Goal: Check status: Check status

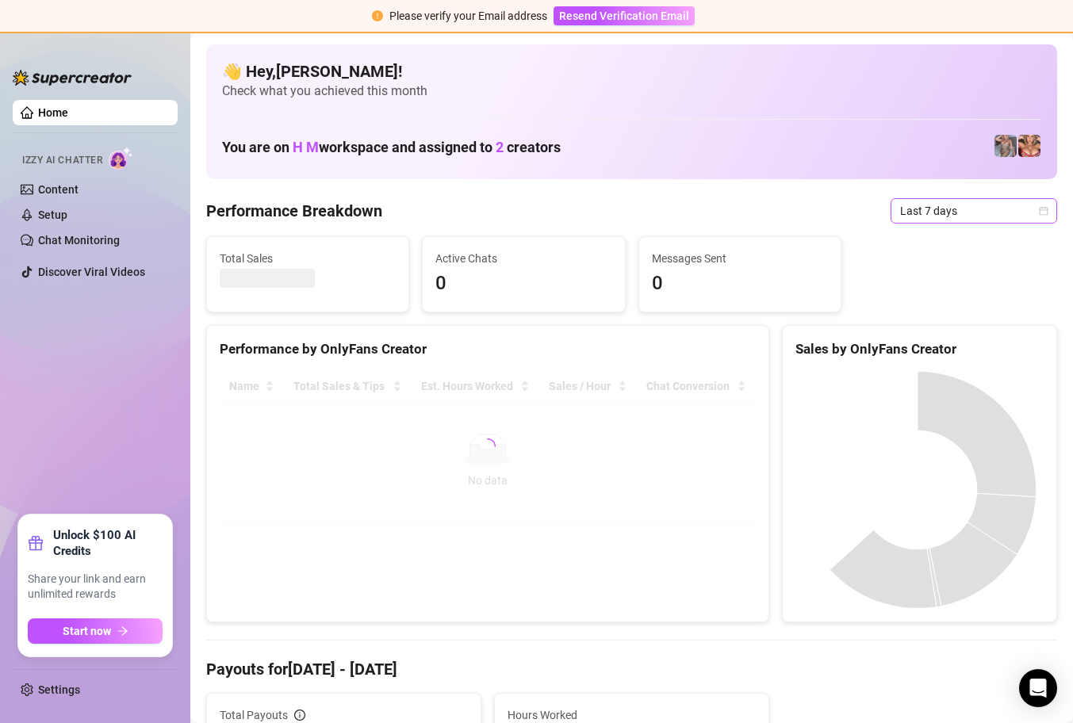
click at [1040, 210] on icon "calendar" at bounding box center [1044, 210] width 9 height 9
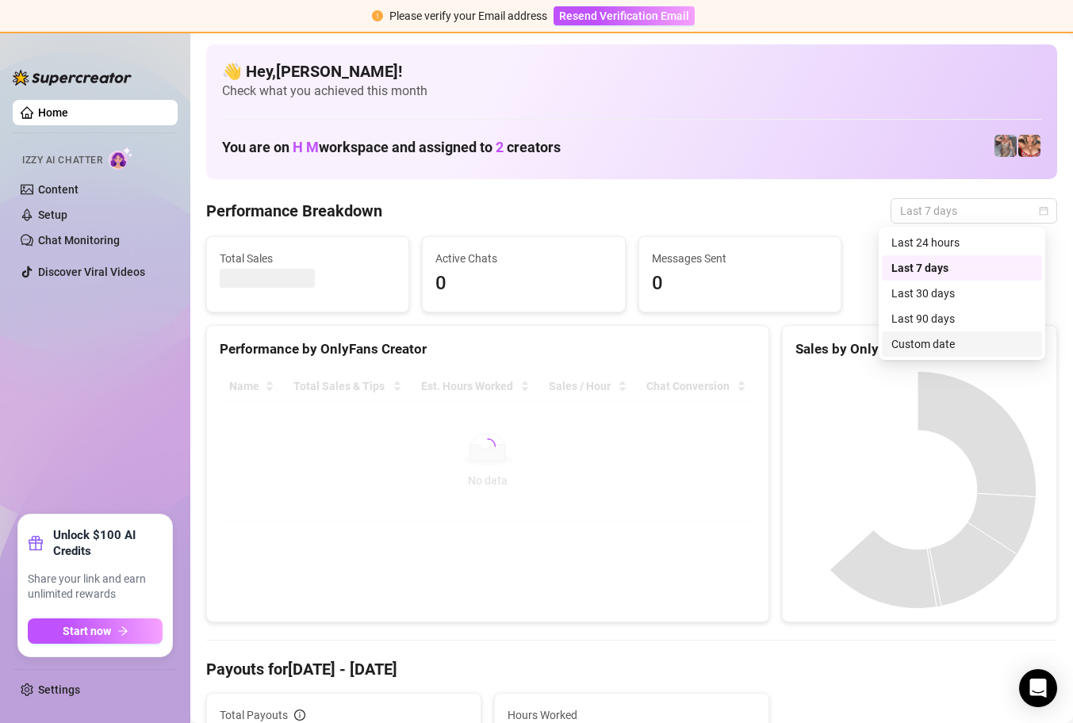
click at [937, 349] on div "Custom date" at bounding box center [961, 343] width 141 height 17
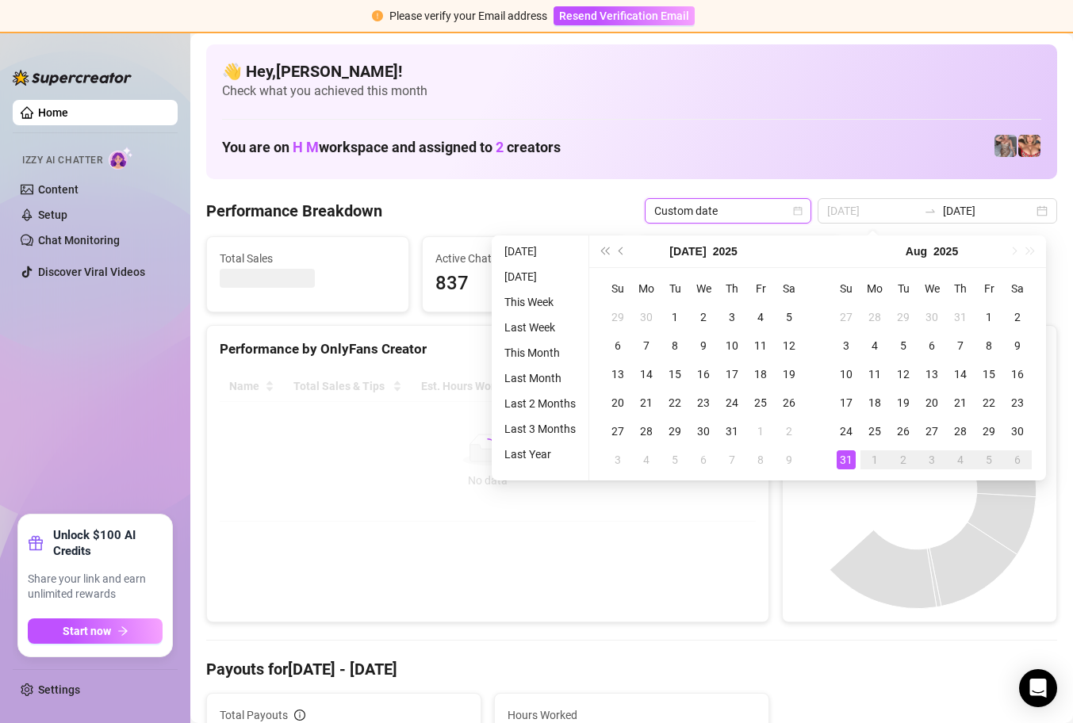
click at [847, 457] on div "31" at bounding box center [846, 459] width 19 height 19
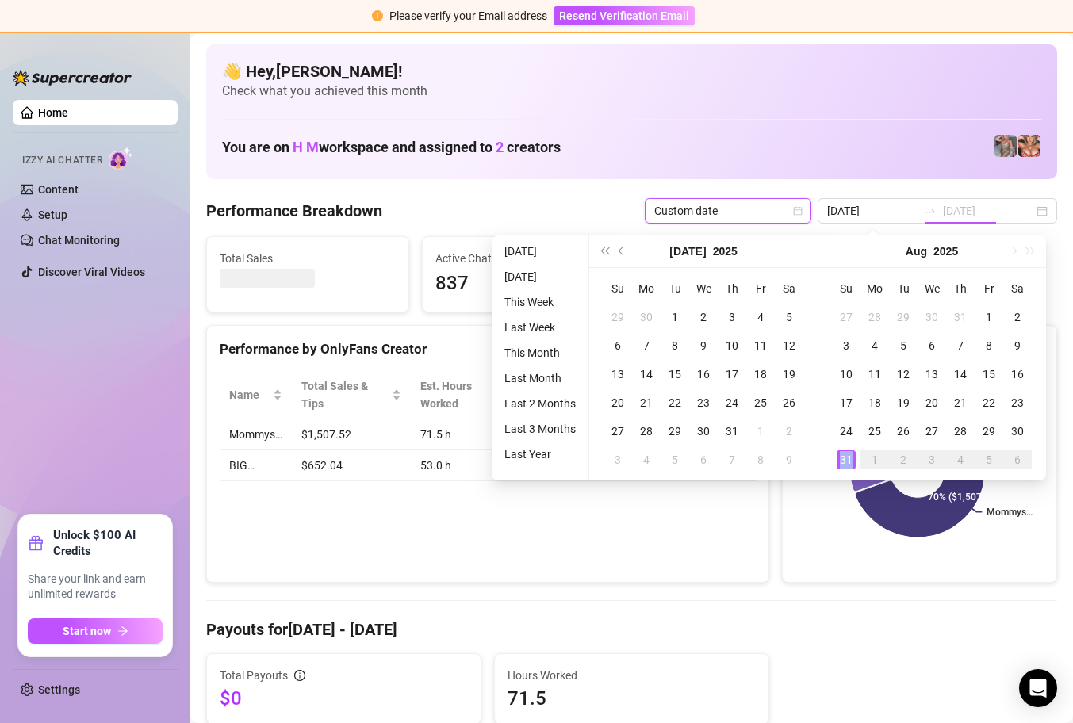
click at [847, 457] on div "31" at bounding box center [846, 459] width 19 height 19
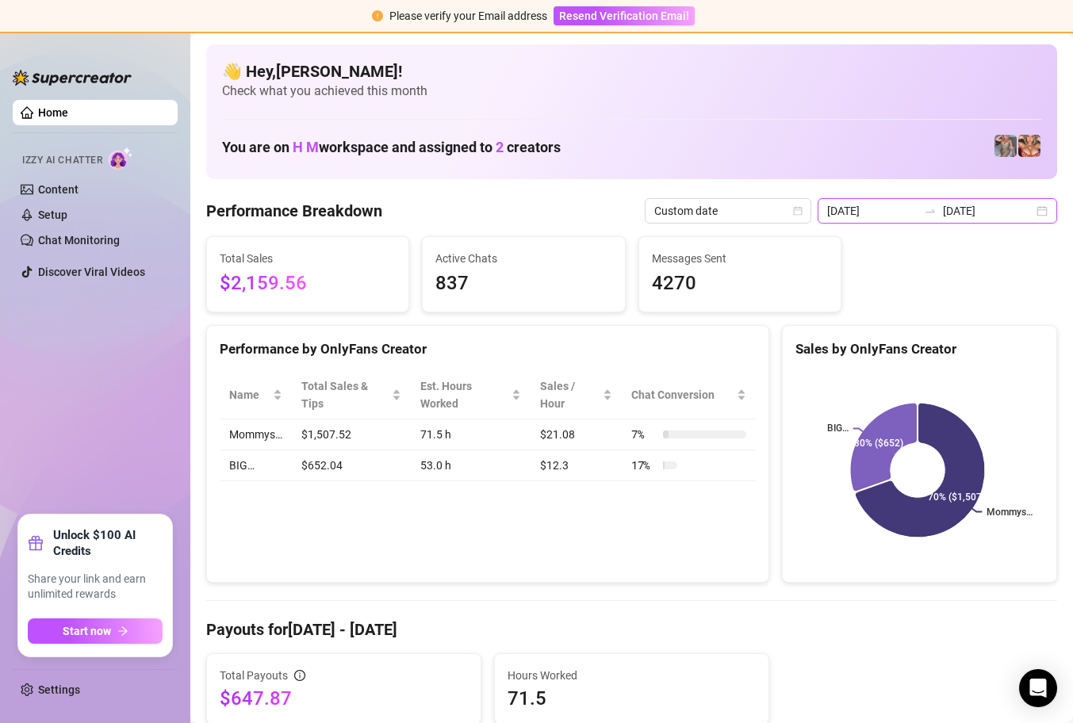
click at [899, 208] on input "[DATE]" at bounding box center [872, 210] width 90 height 17
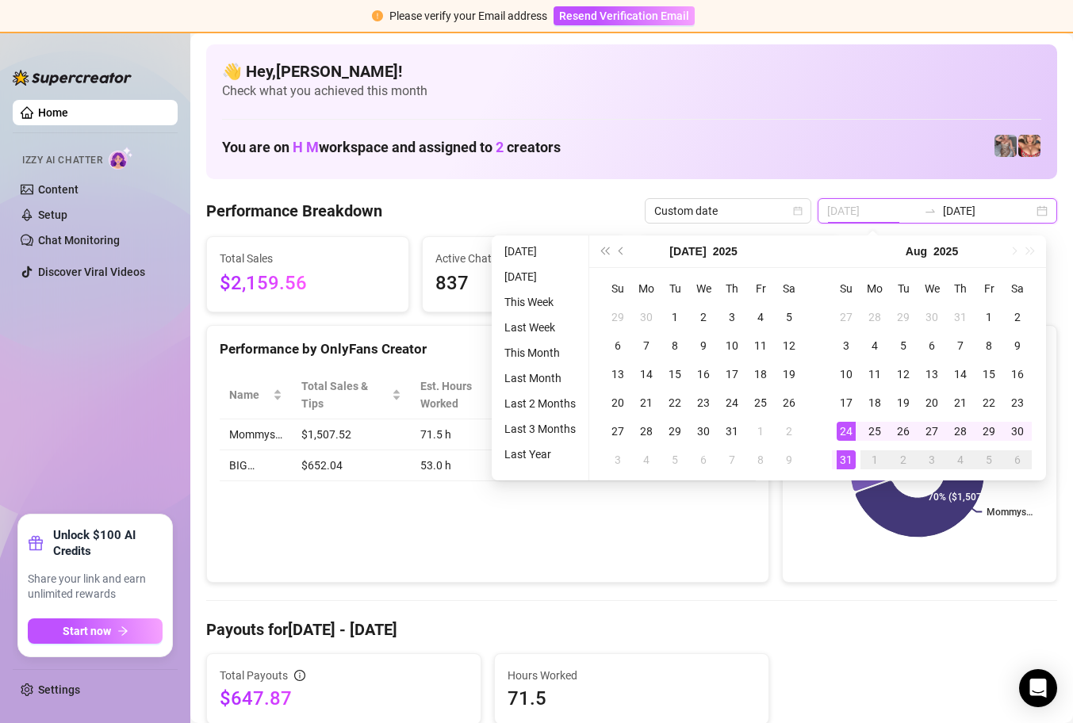
type input "[DATE]"
click at [849, 459] on div "31" at bounding box center [846, 459] width 19 height 19
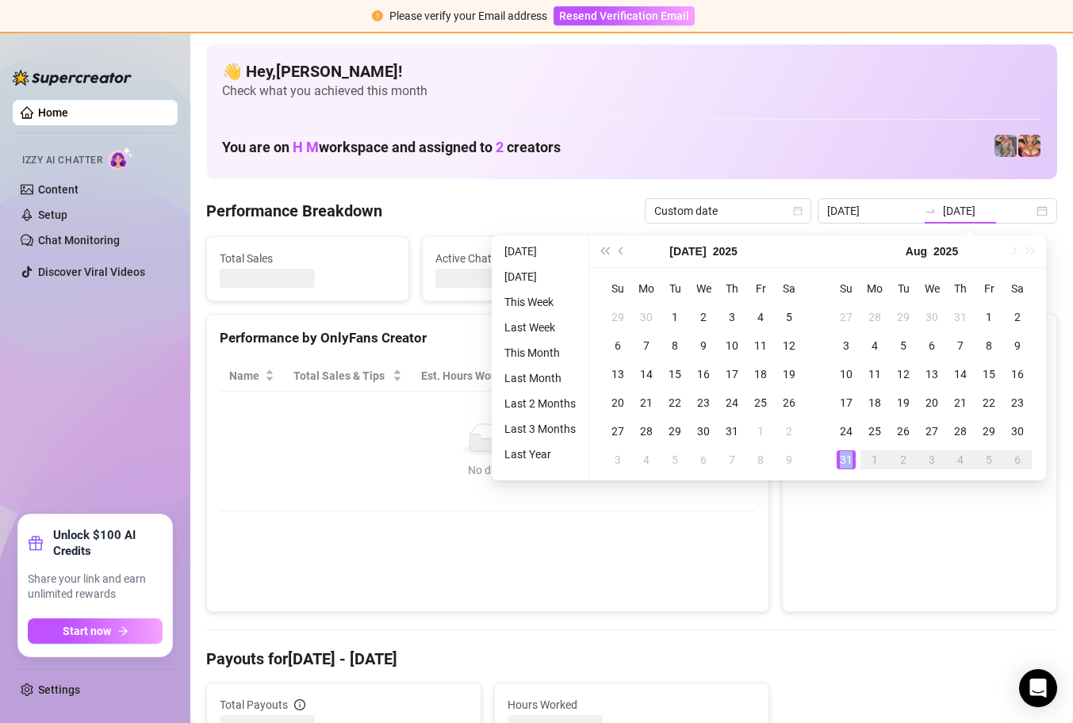
type input "[DATE]"
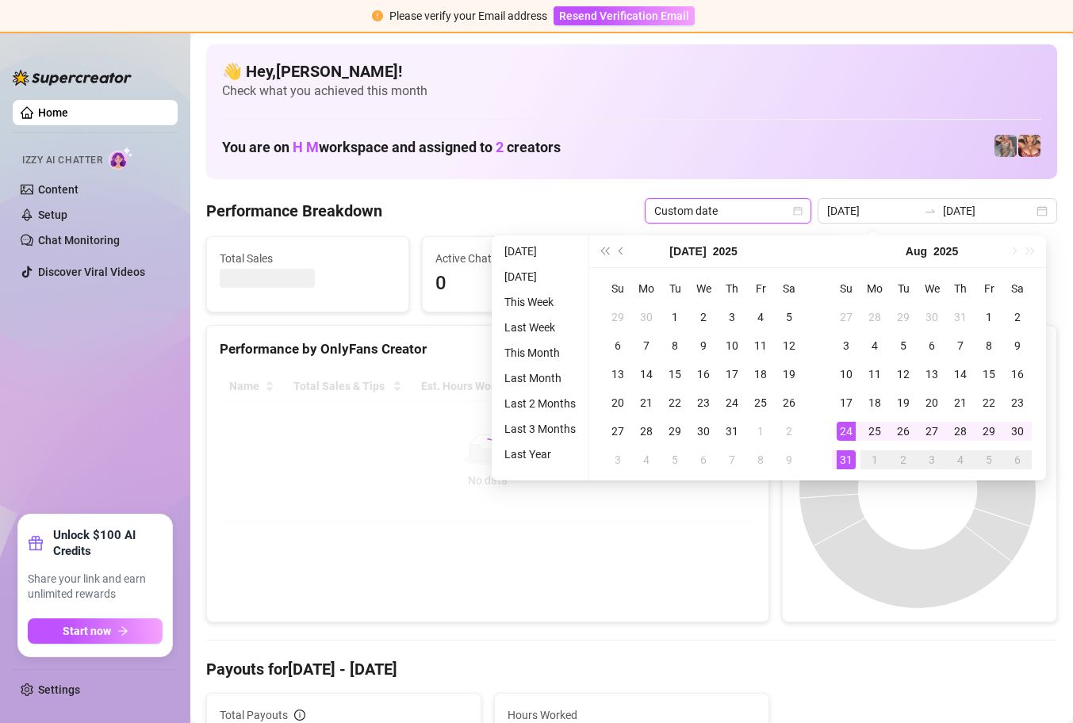
type input "[DATE]"
click at [852, 462] on div "31" at bounding box center [846, 459] width 19 height 19
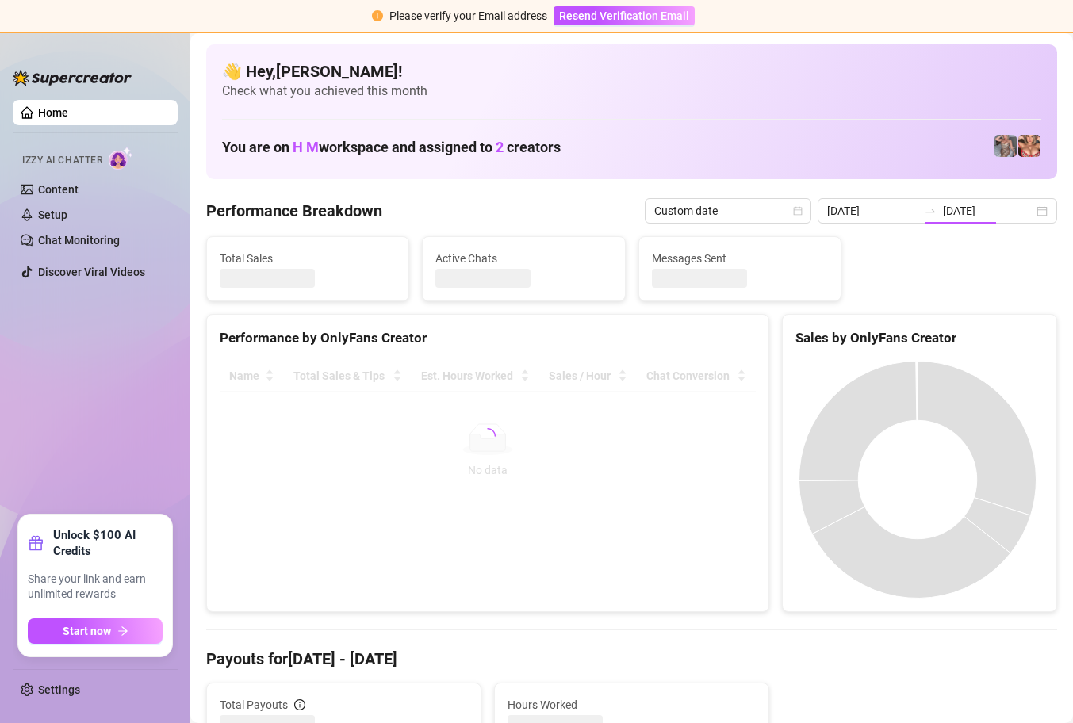
type input "2025-08-31"
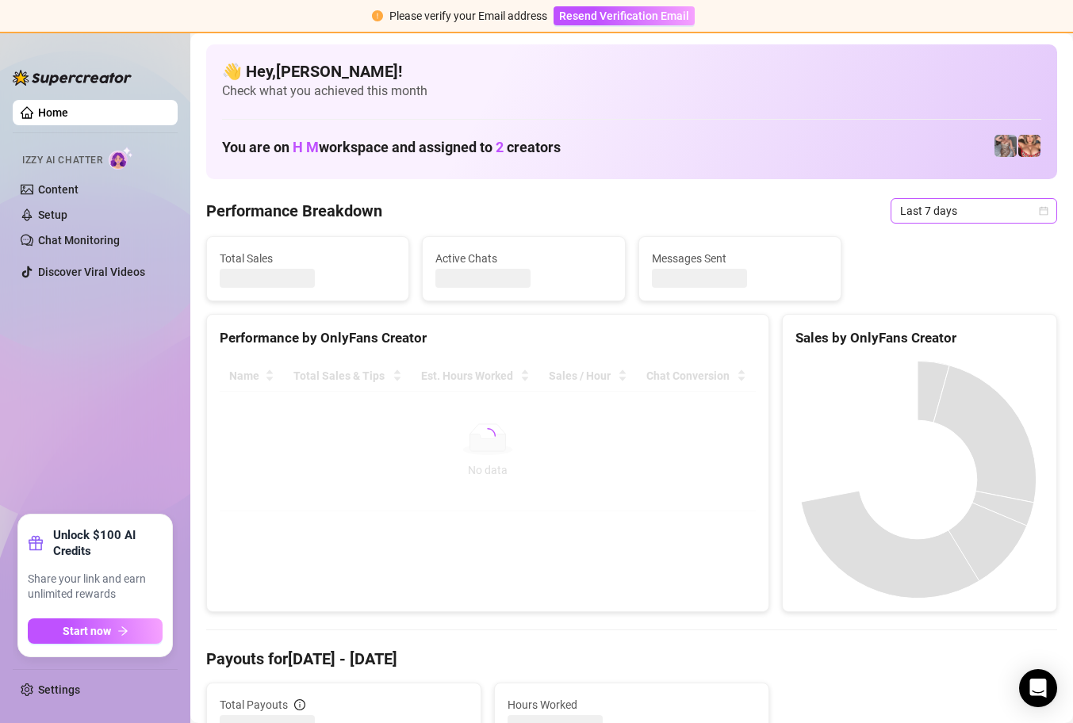
click at [1039, 213] on icon "calendar" at bounding box center [1044, 211] width 10 height 10
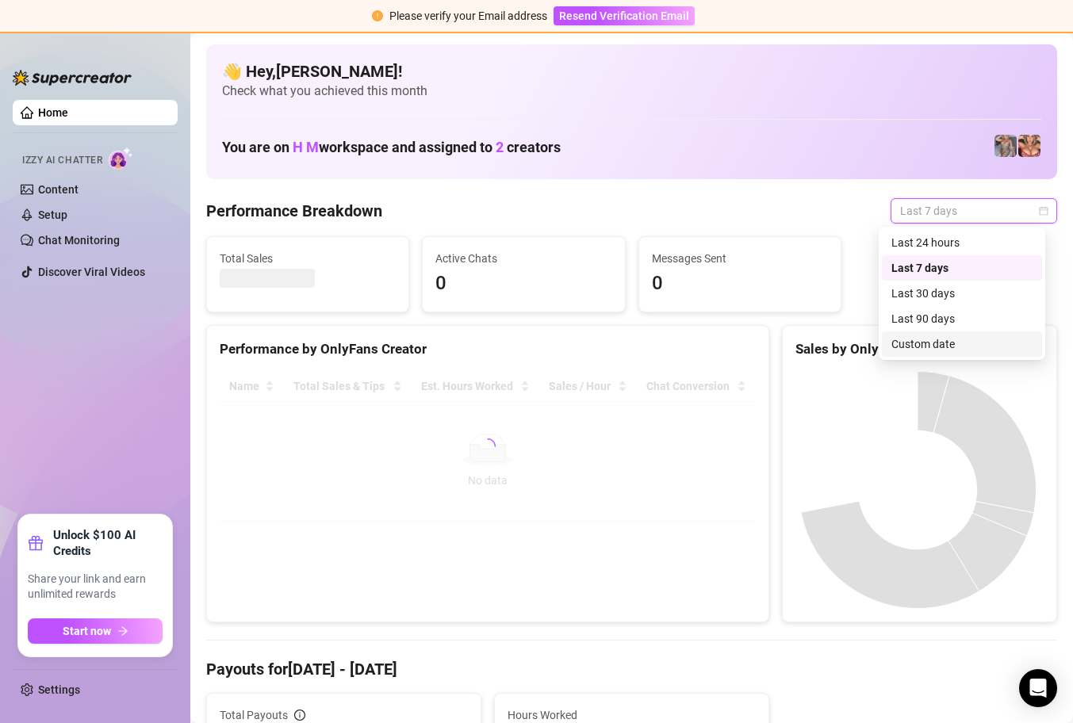
click at [956, 343] on div "Custom date" at bounding box center [961, 343] width 141 height 17
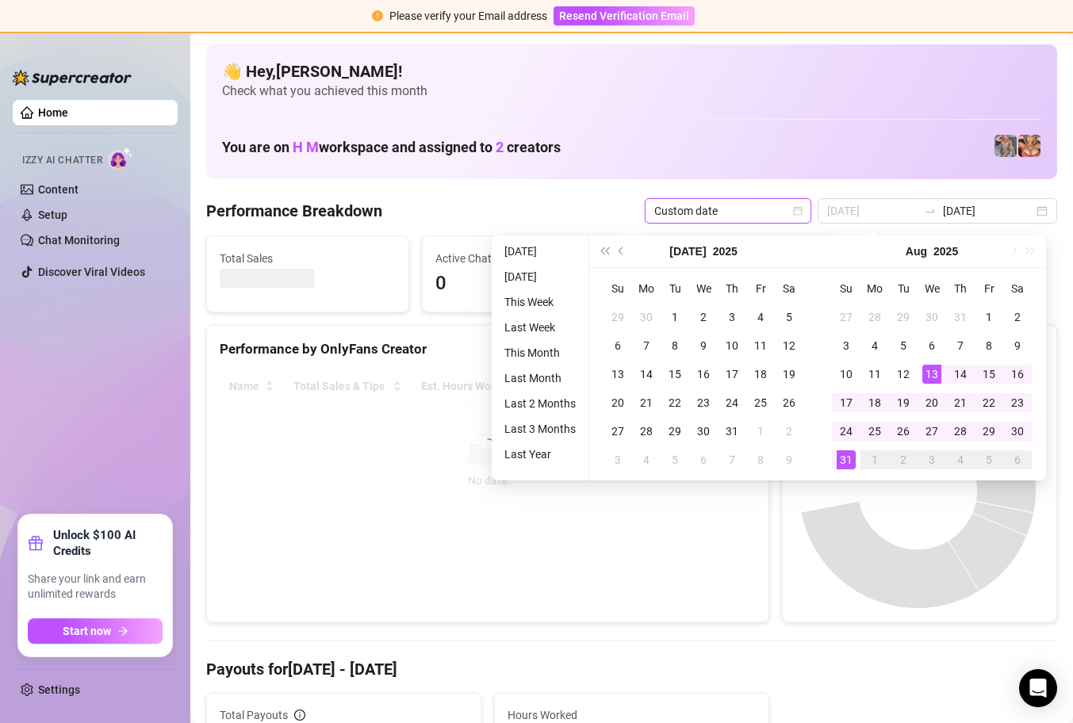
type input "2025-08-31"
click at [845, 462] on div "31" at bounding box center [846, 459] width 19 height 19
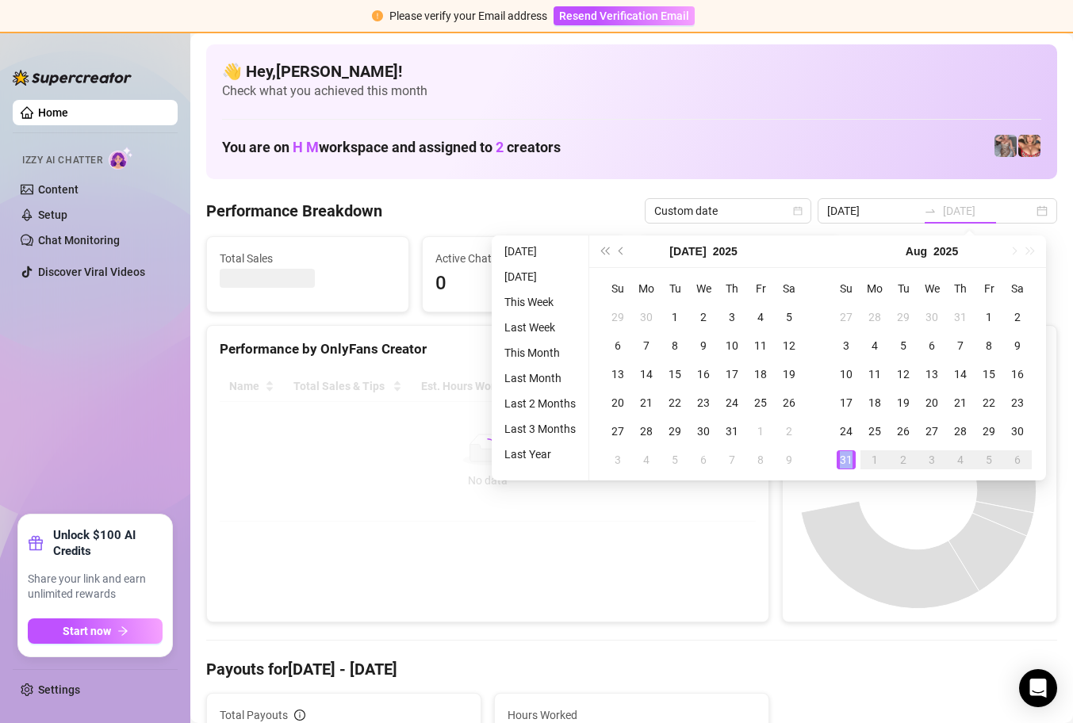
click at [845, 462] on div "31" at bounding box center [846, 459] width 19 height 19
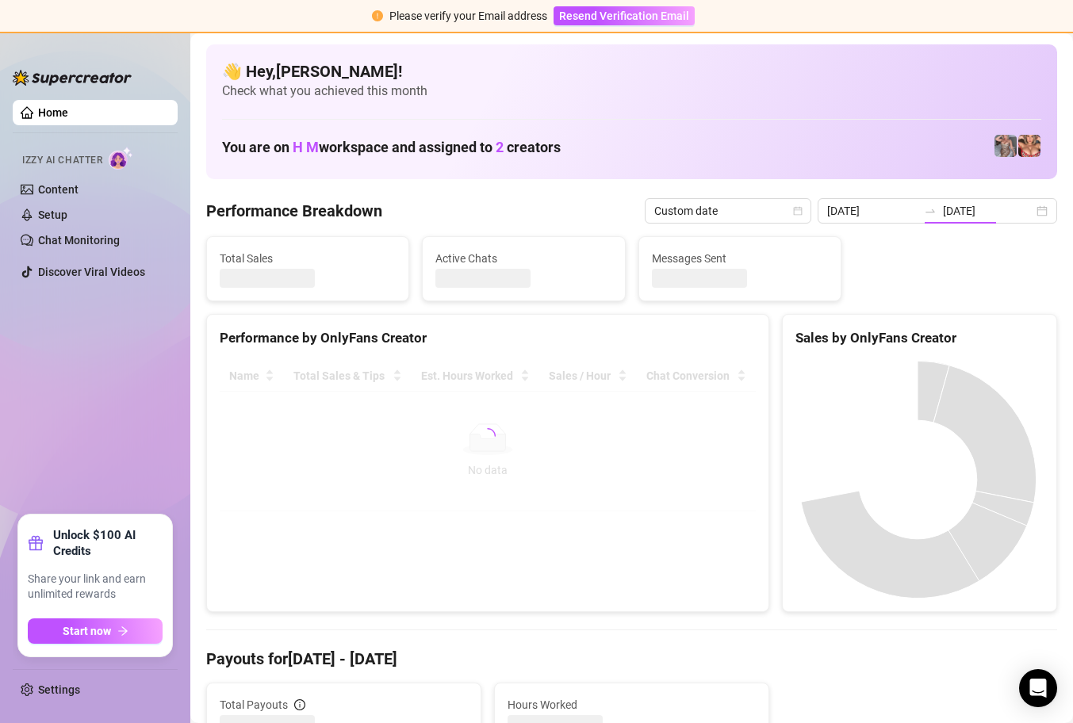
type input "[DATE]"
click at [1023, 214] on span "Last 7 days" at bounding box center [974, 211] width 148 height 24
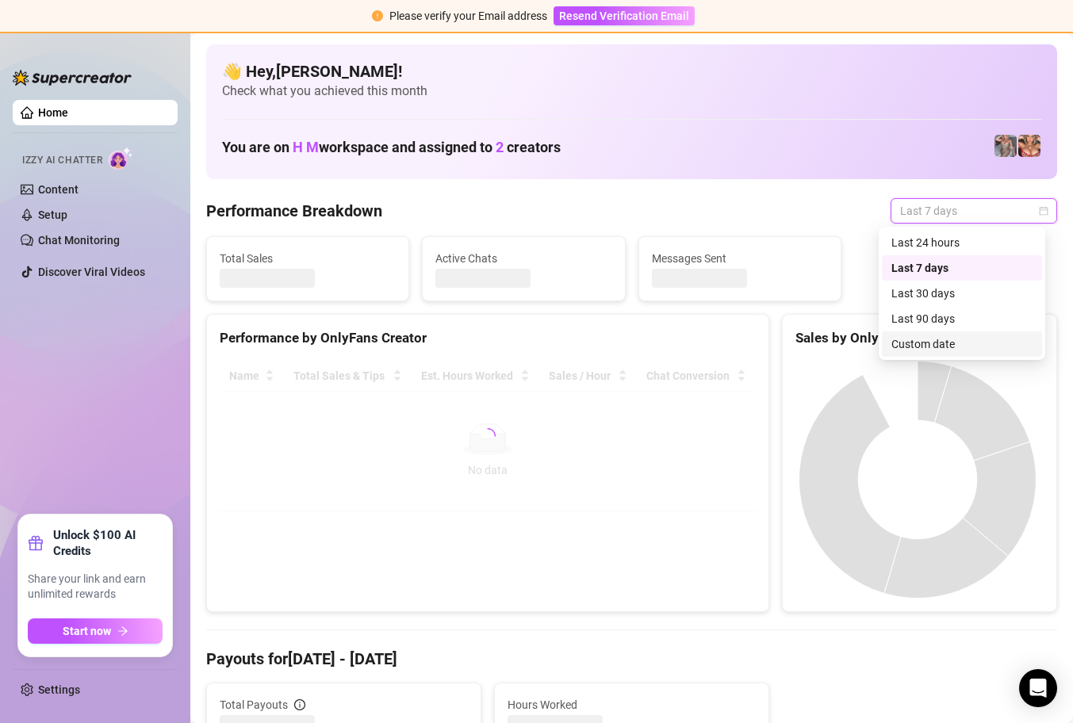
click at [945, 339] on div "Custom date" at bounding box center [961, 343] width 141 height 17
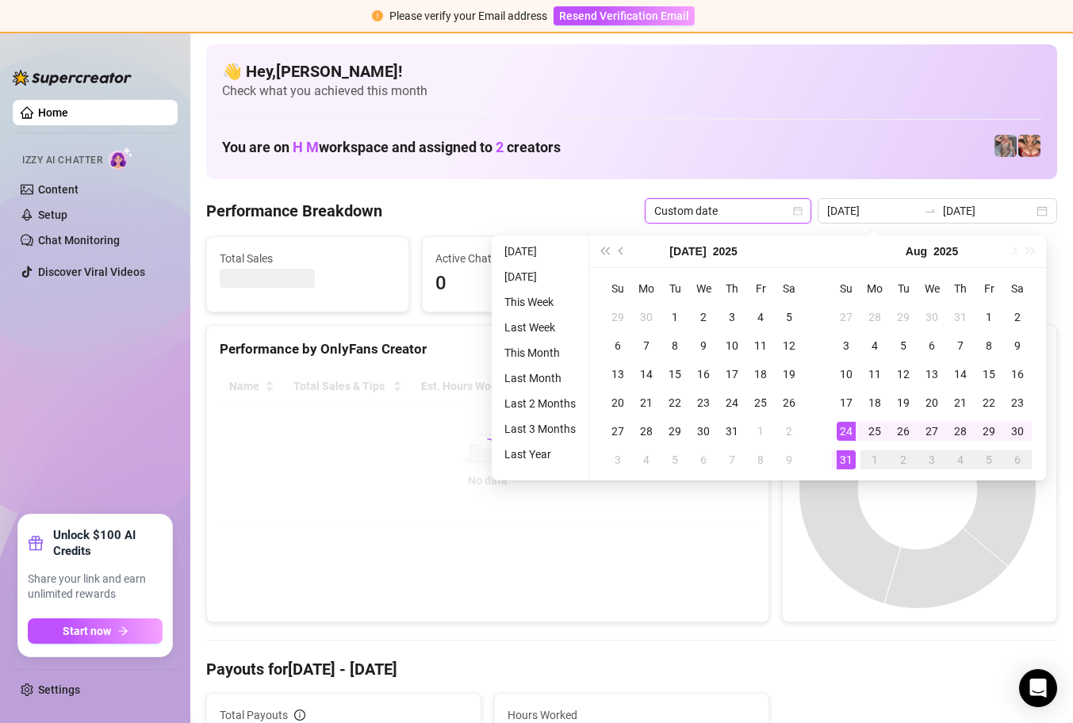
type input "[DATE]"
click at [848, 457] on div "31" at bounding box center [846, 459] width 19 height 19
type input "[DATE]"
